Goal: Transaction & Acquisition: Book appointment/travel/reservation

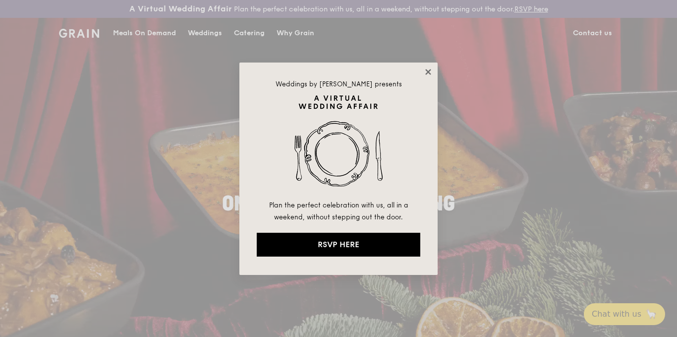
click at [427, 74] on icon at bounding box center [428, 71] width 9 height 9
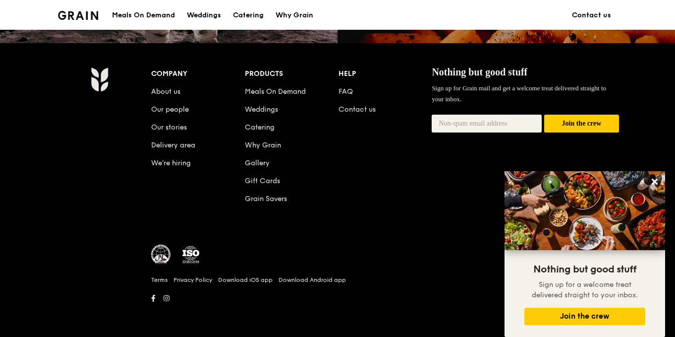
scroll to position [840, 0]
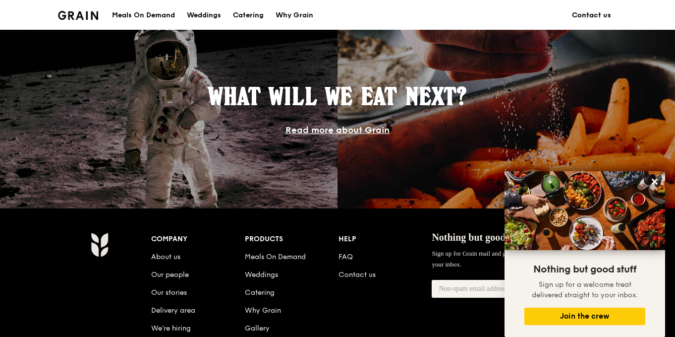
click at [585, 8] on link "Contact us" at bounding box center [591, 15] width 51 height 30
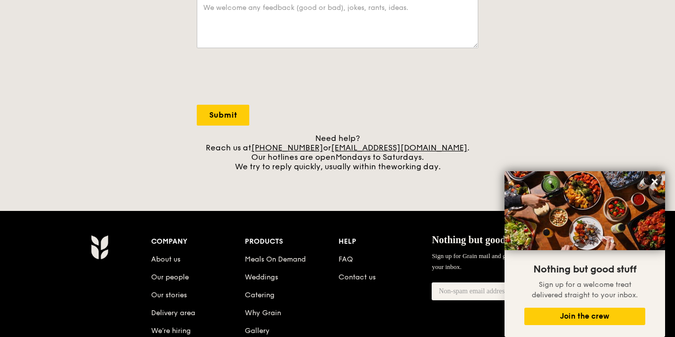
scroll to position [498, 0]
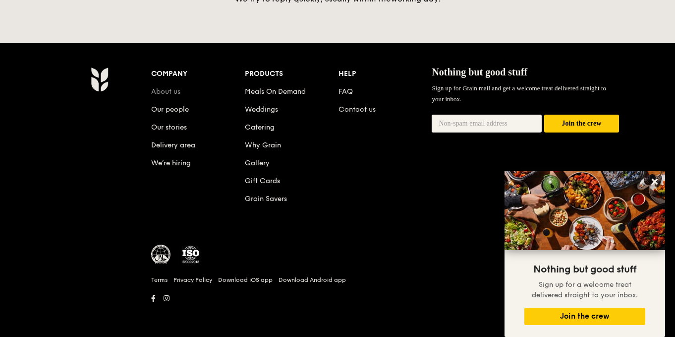
click at [158, 90] on link "About us" at bounding box center [165, 91] width 29 height 8
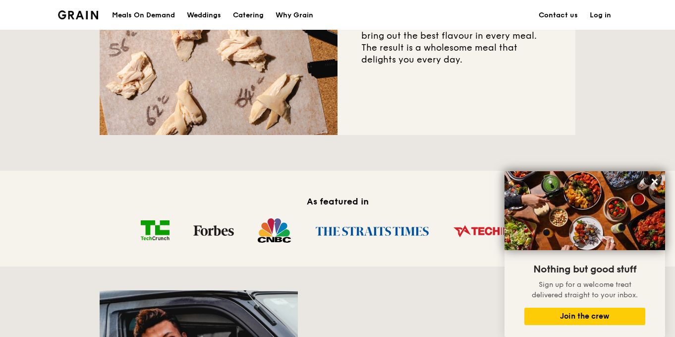
scroll to position [331, 0]
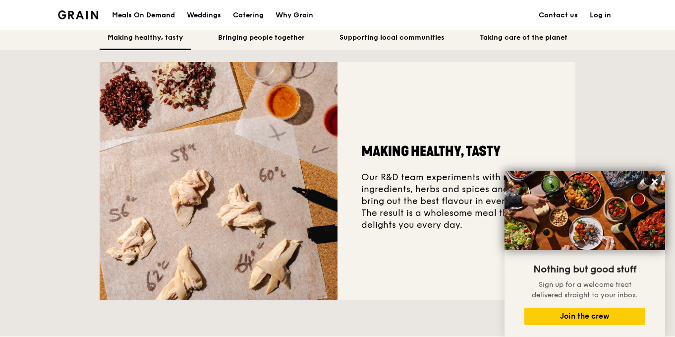
drag, startPoint x: 359, startPoint y: 184, endPoint x: 483, endPoint y: 234, distance: 133.4
click at [483, 234] on div "Making healthy, tasty Our R&D team experiments with nutritious ingredients, her…" at bounding box center [457, 181] width 238 height 238
copy div "Our R&D team experiments with nutritious ingredients, herbs and spices and more…"
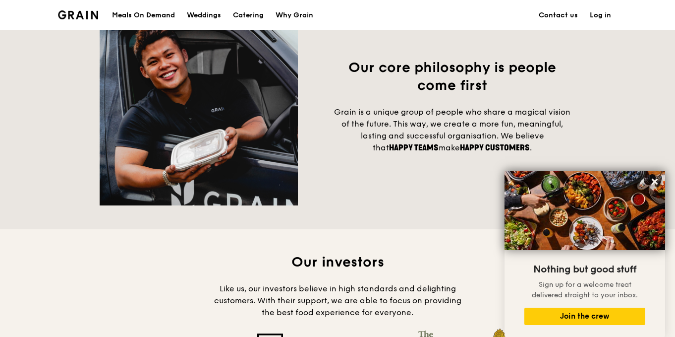
scroll to position [826, 0]
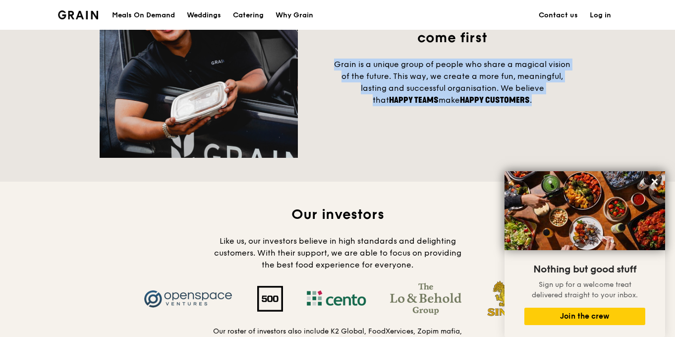
drag, startPoint x: 331, startPoint y: 71, endPoint x: 540, endPoint y: 111, distance: 212.9
click at [541, 106] on h4 "Grain is a unique group of people who share a magical vision of the future. Thi…" at bounding box center [452, 82] width 246 height 48
click at [341, 95] on h4 "Grain is a unique group of people who share a magical vision of the future. Thi…" at bounding box center [452, 82] width 246 height 48
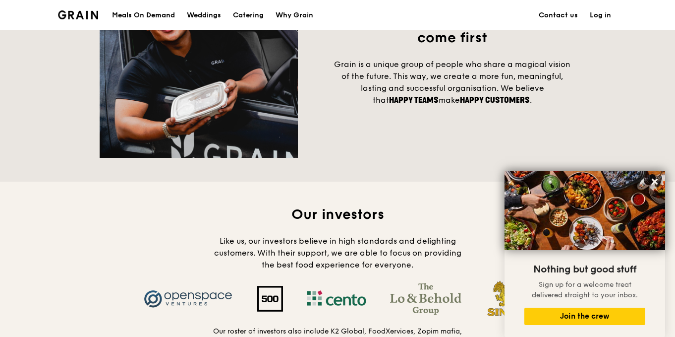
scroll to position [1160, 0]
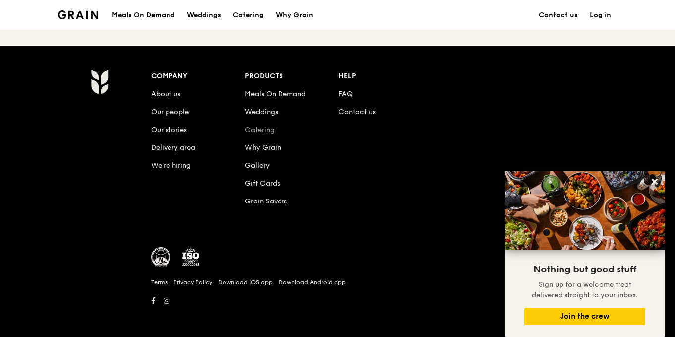
click at [260, 128] on link "Catering" at bounding box center [260, 129] width 30 height 8
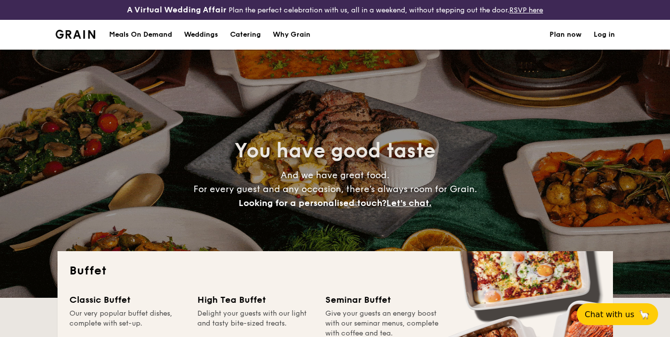
select select
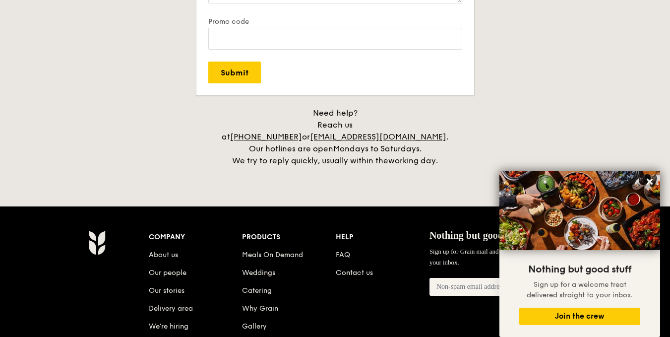
scroll to position [2170, 0]
